Goal: Task Accomplishment & Management: Use online tool/utility

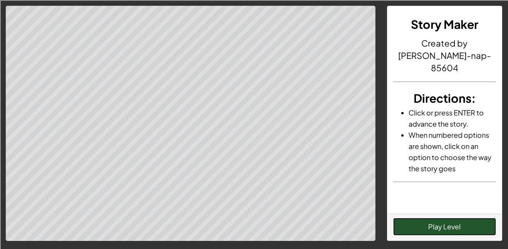
click at [448, 221] on button "Play Level" at bounding box center [444, 227] width 103 height 18
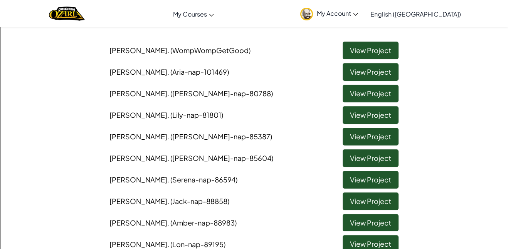
scroll to position [68, 0]
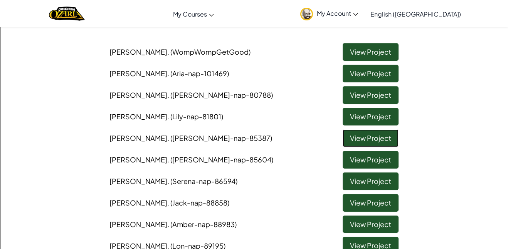
click at [374, 141] on link "View Project" at bounding box center [370, 138] width 56 height 18
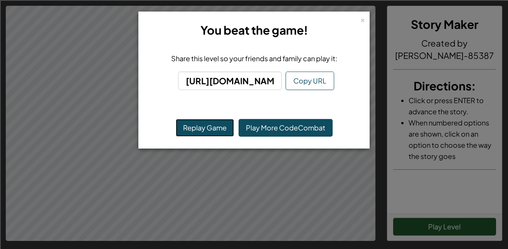
click at [214, 123] on button "Replay Game" at bounding box center [205, 128] width 58 height 18
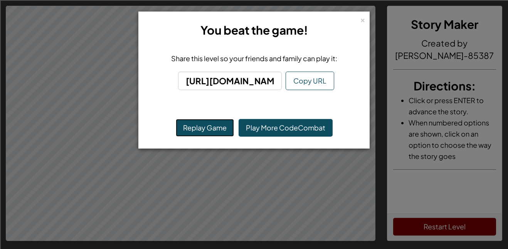
click at [195, 132] on button "Replay Game" at bounding box center [205, 128] width 58 height 18
click at [222, 135] on button "Replay Game" at bounding box center [205, 128] width 58 height 18
click at [201, 120] on button "Replay Game" at bounding box center [205, 128] width 58 height 18
